Goal: Information Seeking & Learning: Learn about a topic

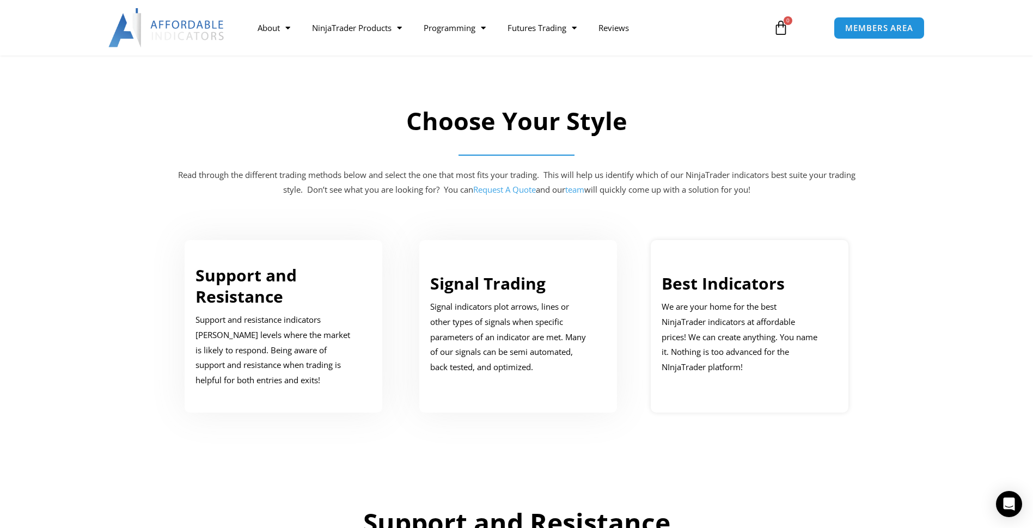
scroll to position [490, 0]
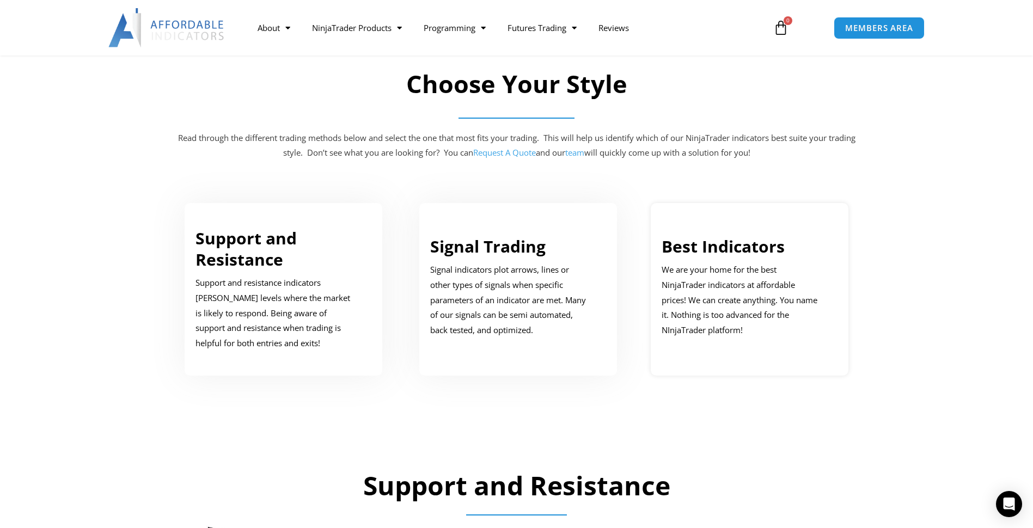
click at [725, 243] on link "Best Indicators" at bounding box center [722, 246] width 123 height 22
click at [700, 248] on link "Best Indicators" at bounding box center [722, 246] width 123 height 22
click at [707, 249] on link "Best Indicators" at bounding box center [722, 246] width 123 height 22
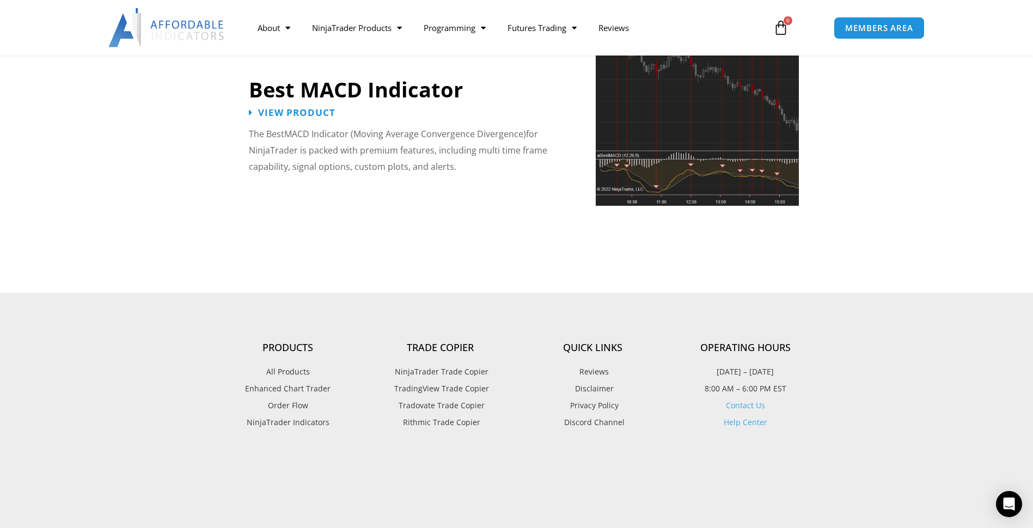
scroll to position [2504, 0]
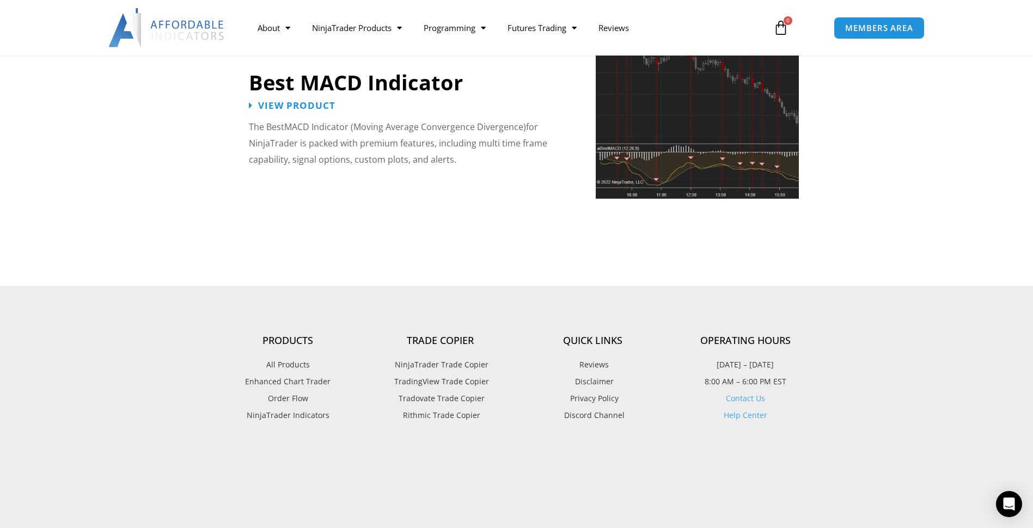
click at [302, 408] on span "NinjaTrader Indicators" at bounding box center [288, 415] width 83 height 14
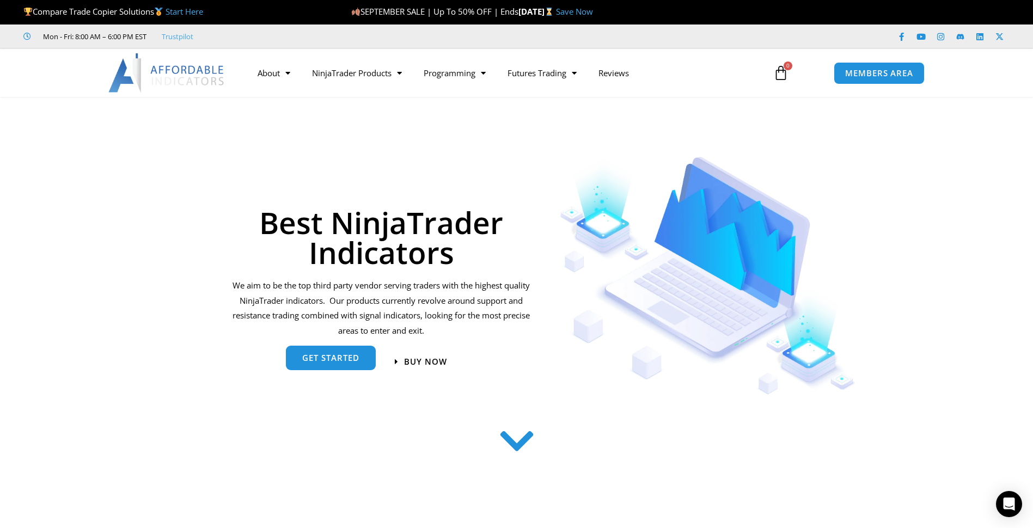
click at [349, 364] on link "get started" at bounding box center [331, 358] width 90 height 24
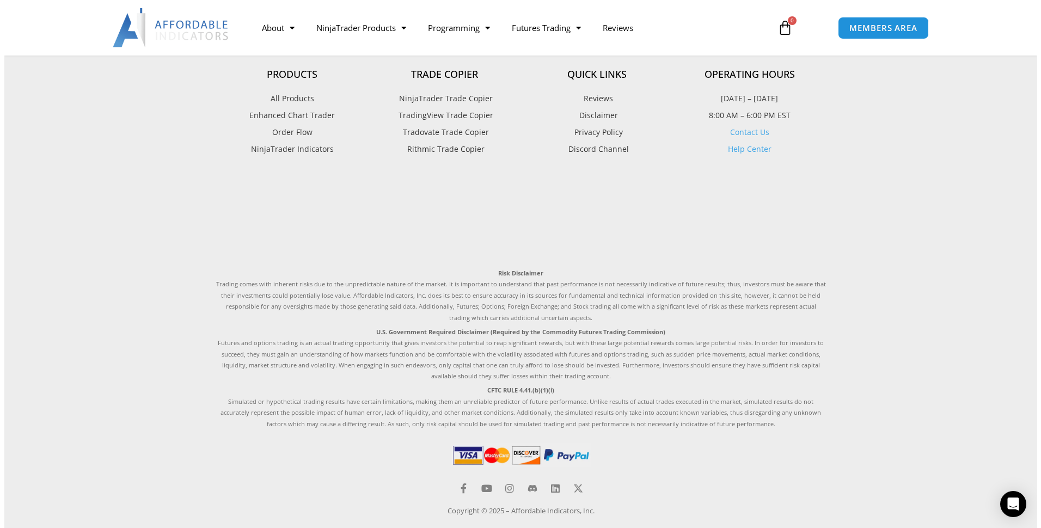
scroll to position [2777, 0]
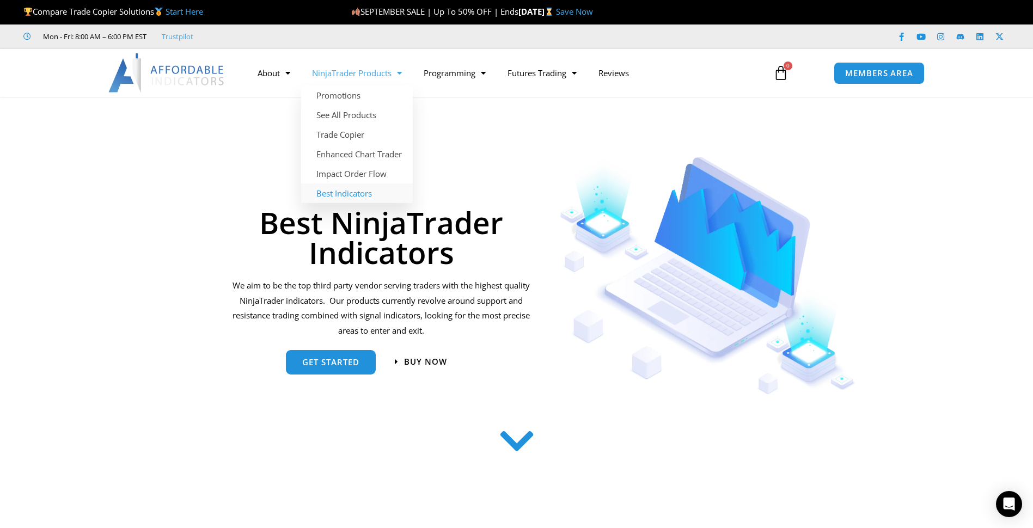
click at [358, 195] on link "Best Indicators" at bounding box center [357, 193] width 112 height 20
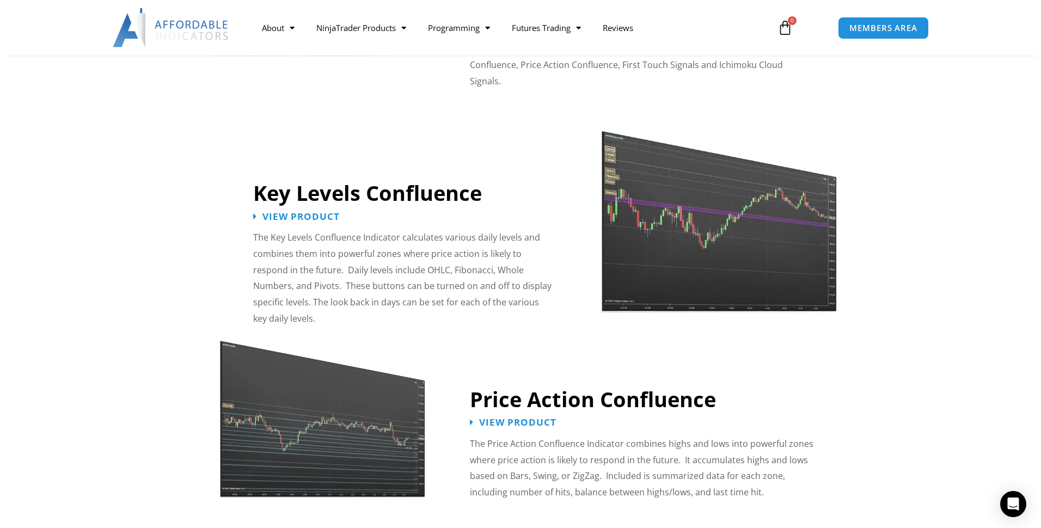
scroll to position [1143, 0]
